Goal: Task Accomplishment & Management: Manage account settings

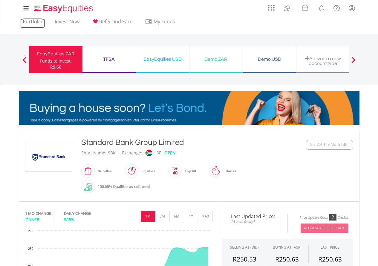
click at [31, 21] on link "Portfolio" at bounding box center [32, 23] width 25 height 9
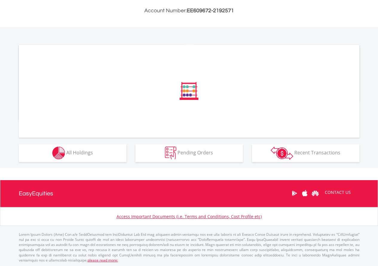
scroll to position [159, 0]
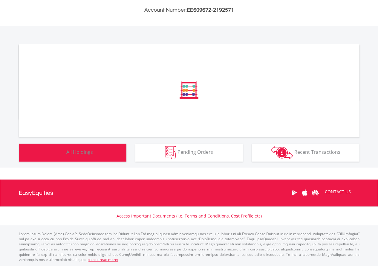
click at [92, 149] on div "﻿ Distribution Current Value Show All" at bounding box center [189, 96] width 401 height 141
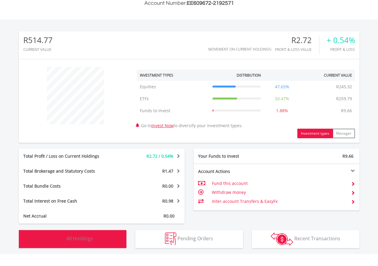
scroll to position [162, 0]
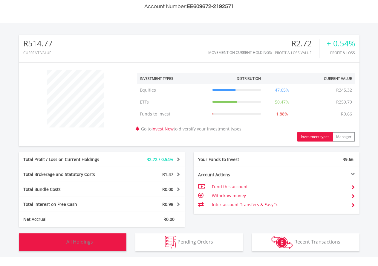
click at [81, 242] on span "All Holdings" at bounding box center [79, 241] width 27 height 7
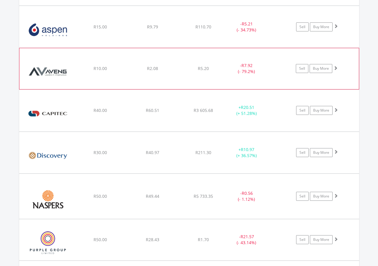
scroll to position [521, 0]
